Goal: Navigation & Orientation: Find specific page/section

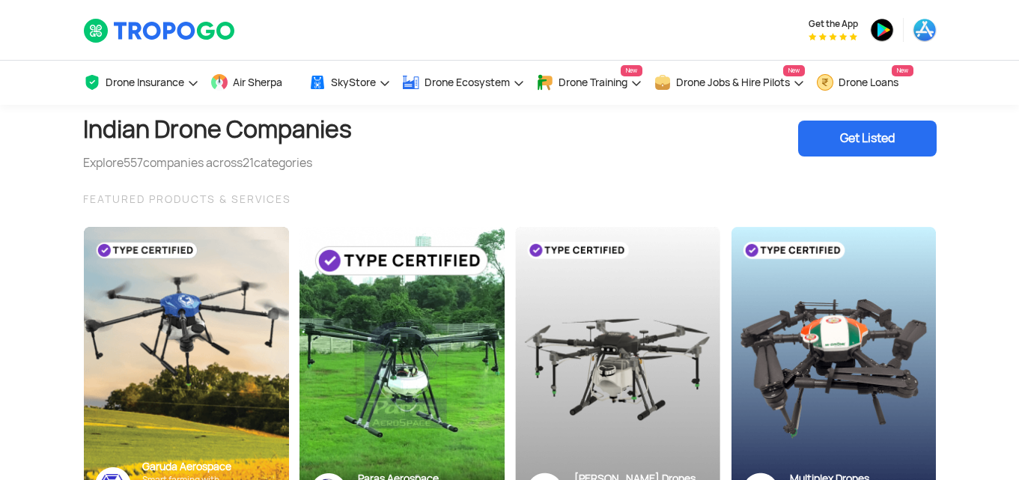
scroll to position [380, 0]
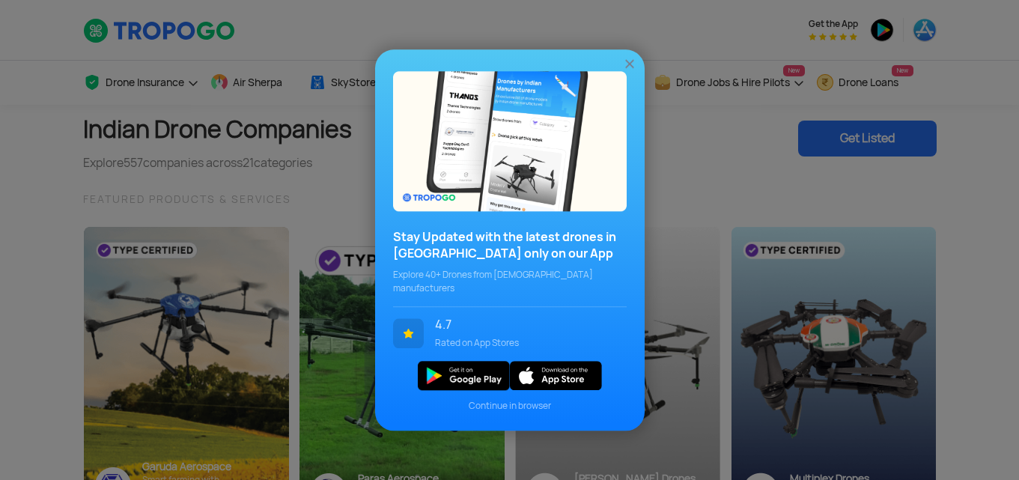
click at [631, 71] on img at bounding box center [629, 63] width 15 height 15
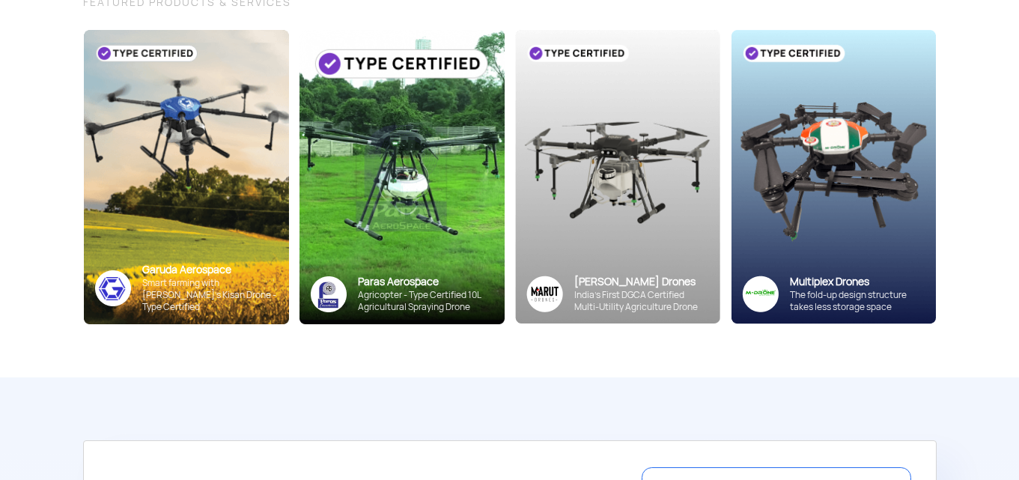
scroll to position [0, 0]
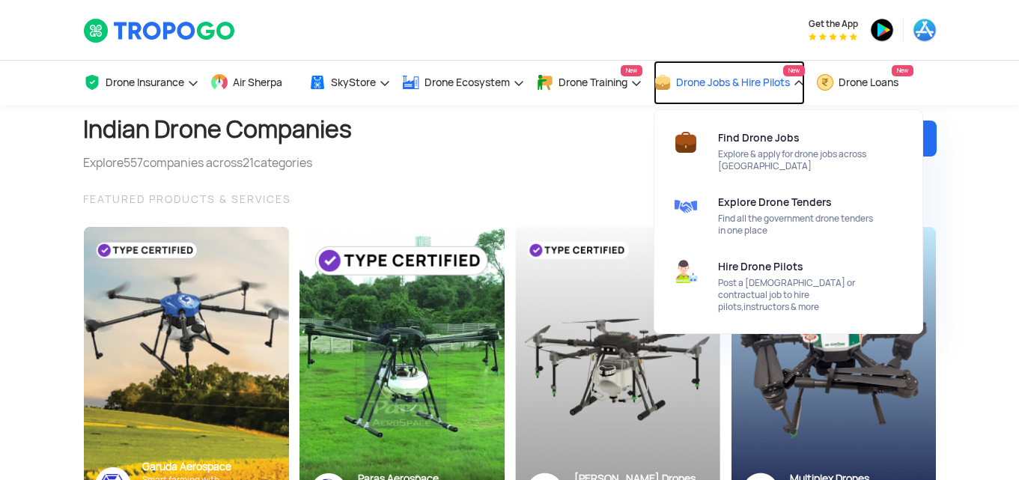
click at [714, 89] on link "Drone Jobs & Hire Pilots New" at bounding box center [729, 83] width 151 height 44
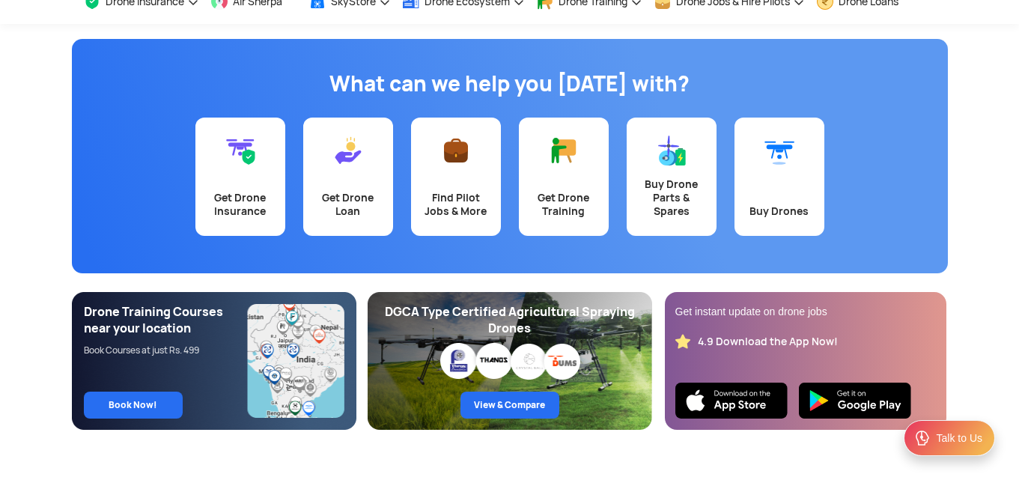
scroll to position [82, 0]
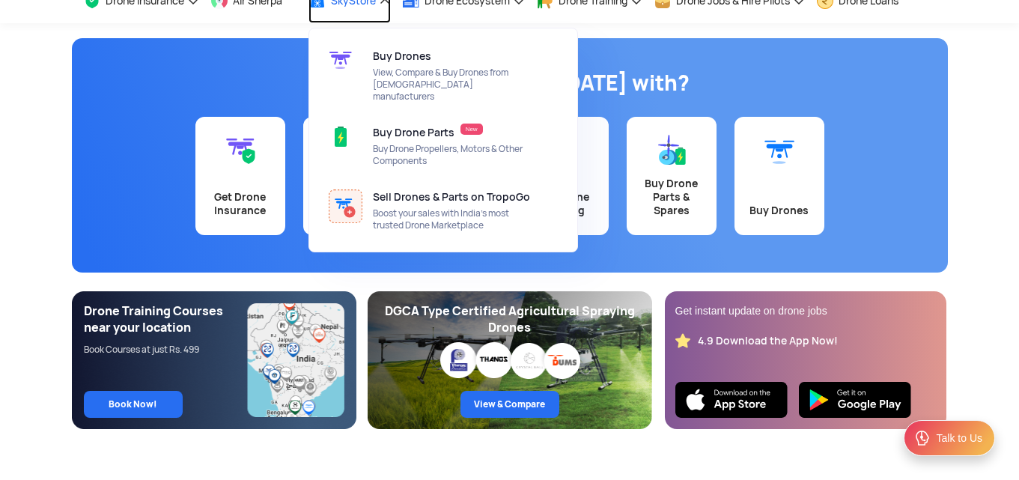
click at [383, 6] on link "SkyStore" at bounding box center [350, 1] width 82 height 44
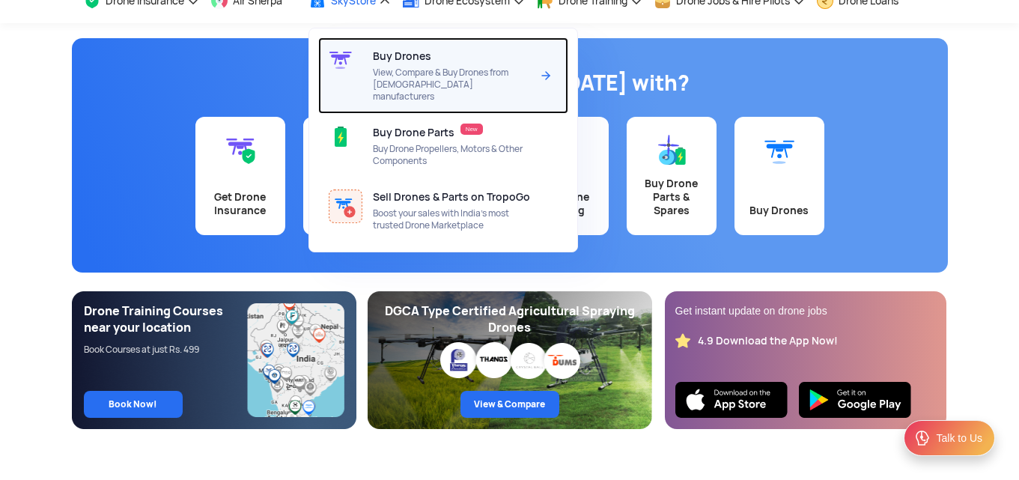
click at [416, 67] on span "View, Compare & Buy Drones from [DEMOGRAPHIC_DATA] manufacturers" at bounding box center [452, 85] width 158 height 36
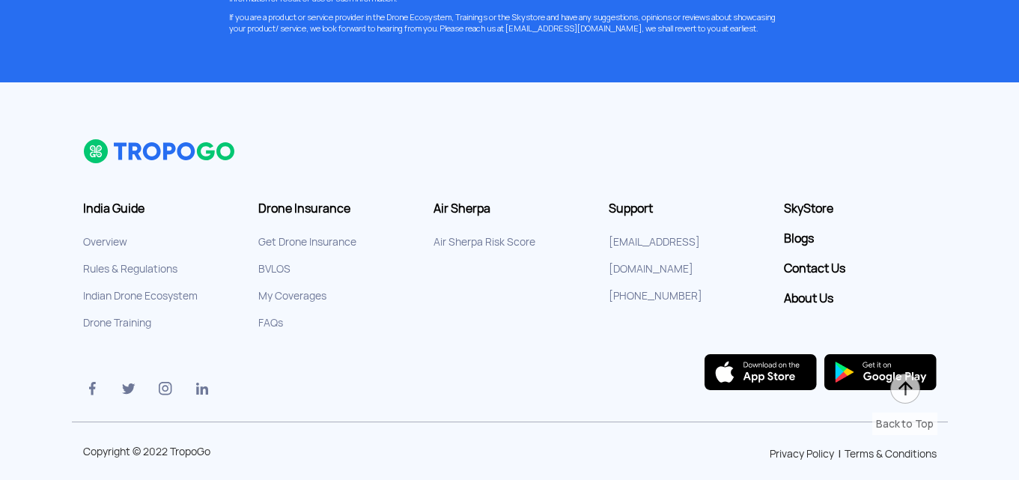
scroll to position [2938, 0]
